Goal: Information Seeking & Learning: Compare options

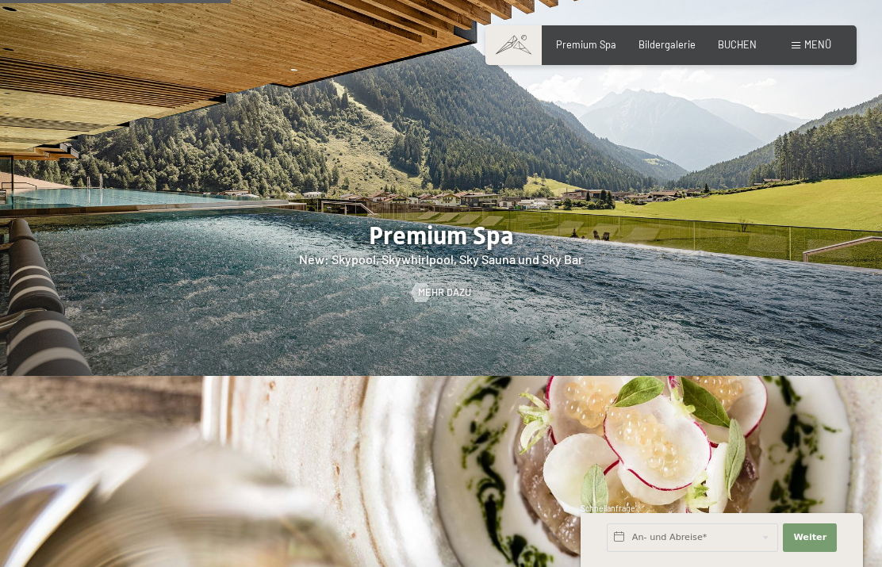
scroll to position [1797, 0]
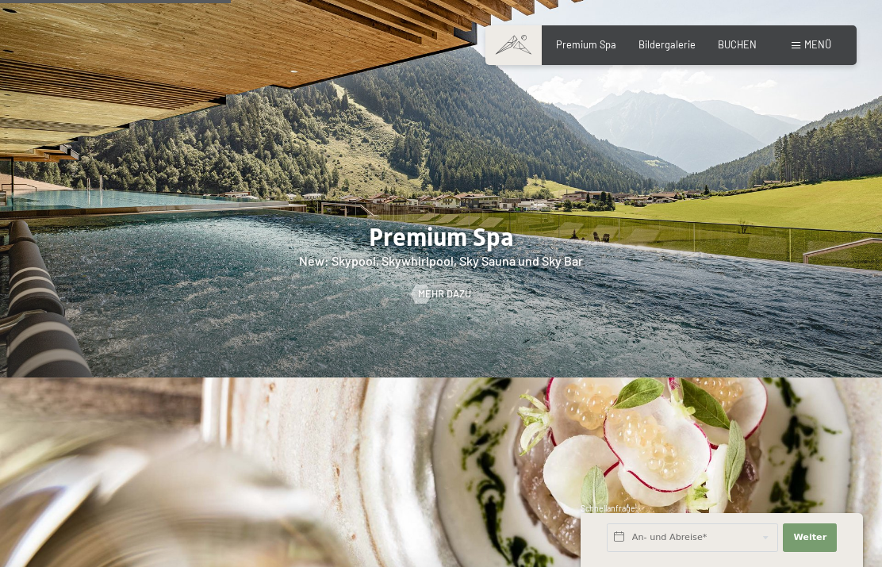
click at [823, 39] on span "Menü" at bounding box center [817, 44] width 27 height 13
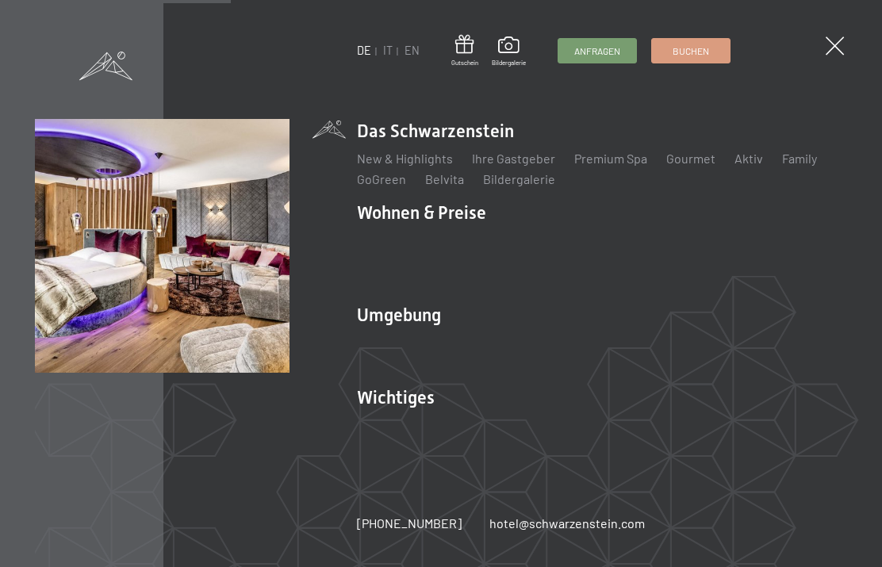
click at [524, 248] on link "Zimmer & Preise" at bounding box center [525, 240] width 92 height 15
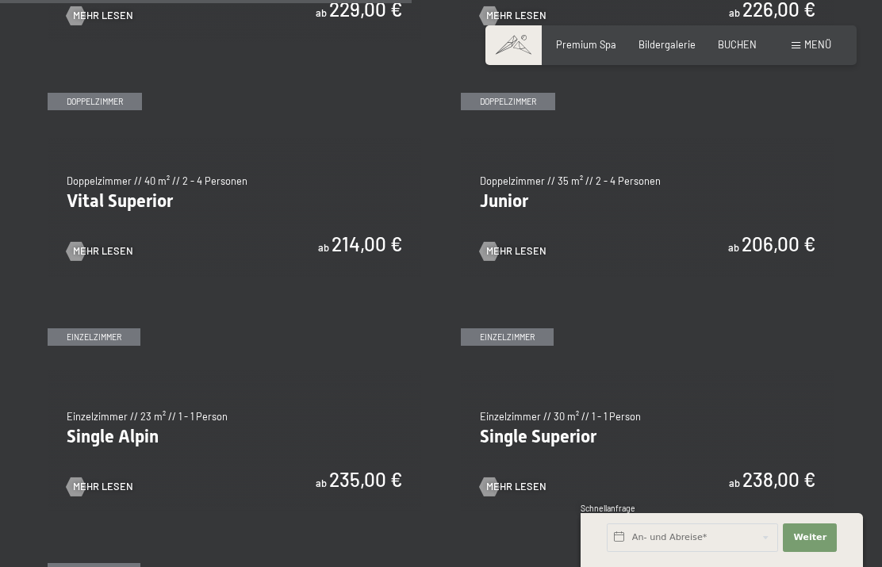
scroll to position [1720, 0]
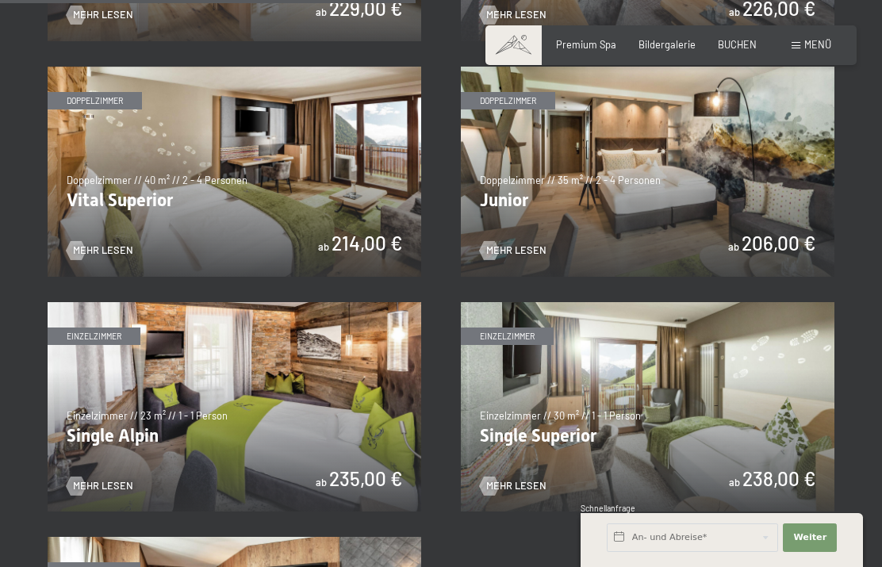
click at [229, 193] on img at bounding box center [234, 172] width 373 height 210
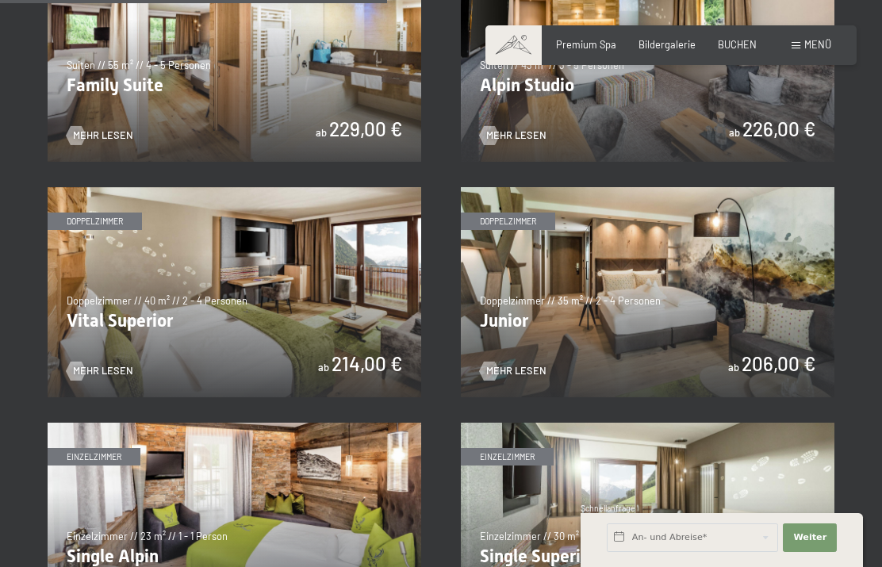
scroll to position [1600, 0]
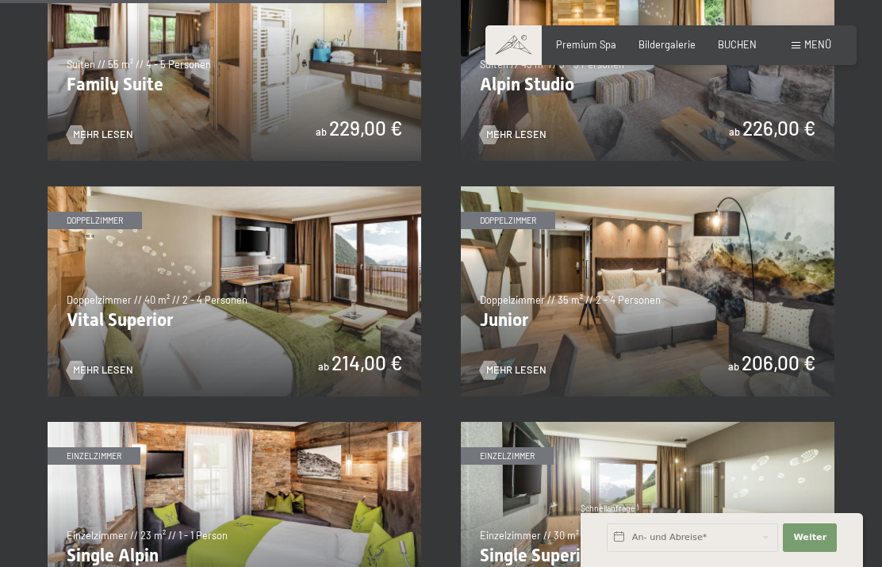
click at [699, 296] on img at bounding box center [647, 291] width 373 height 210
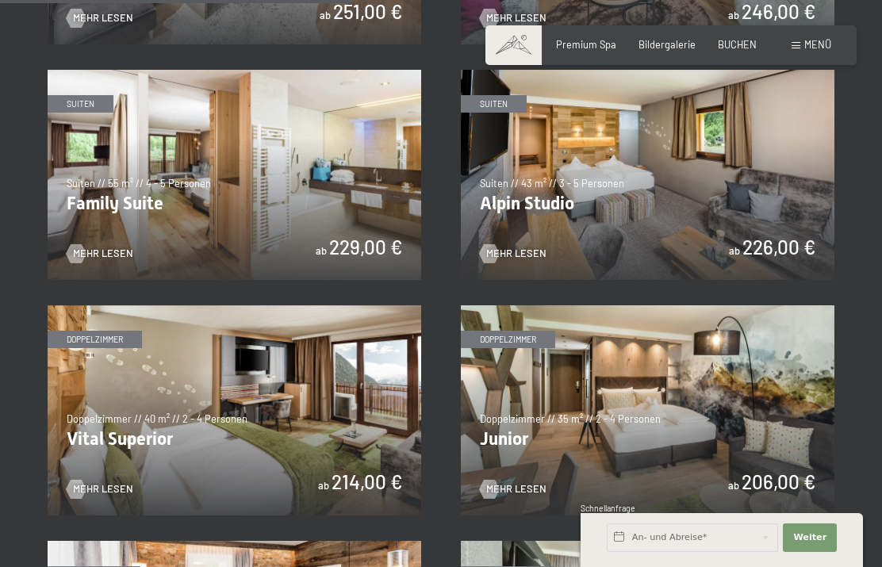
scroll to position [1476, 0]
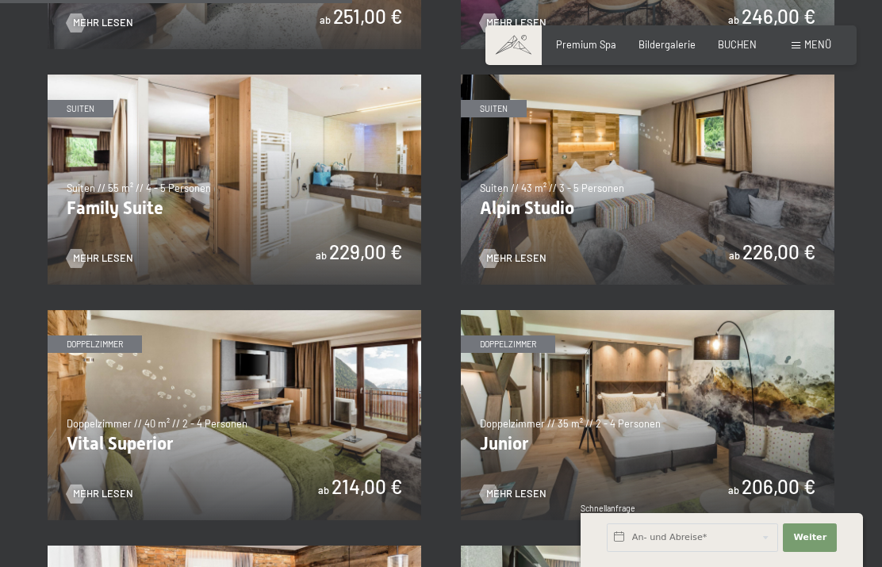
click at [637, 174] on img at bounding box center [647, 180] width 373 height 210
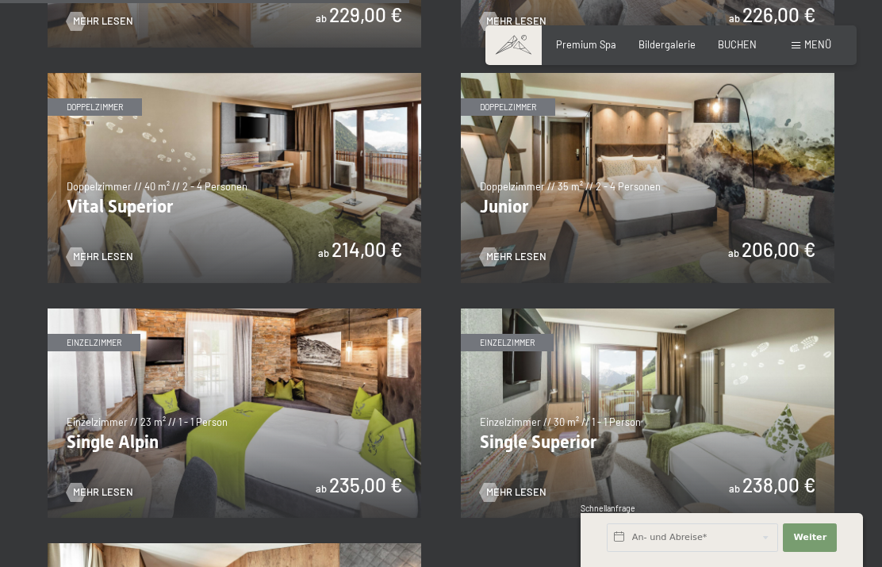
scroll to position [1715, 0]
